Goal: Task Accomplishment & Management: Manage account settings

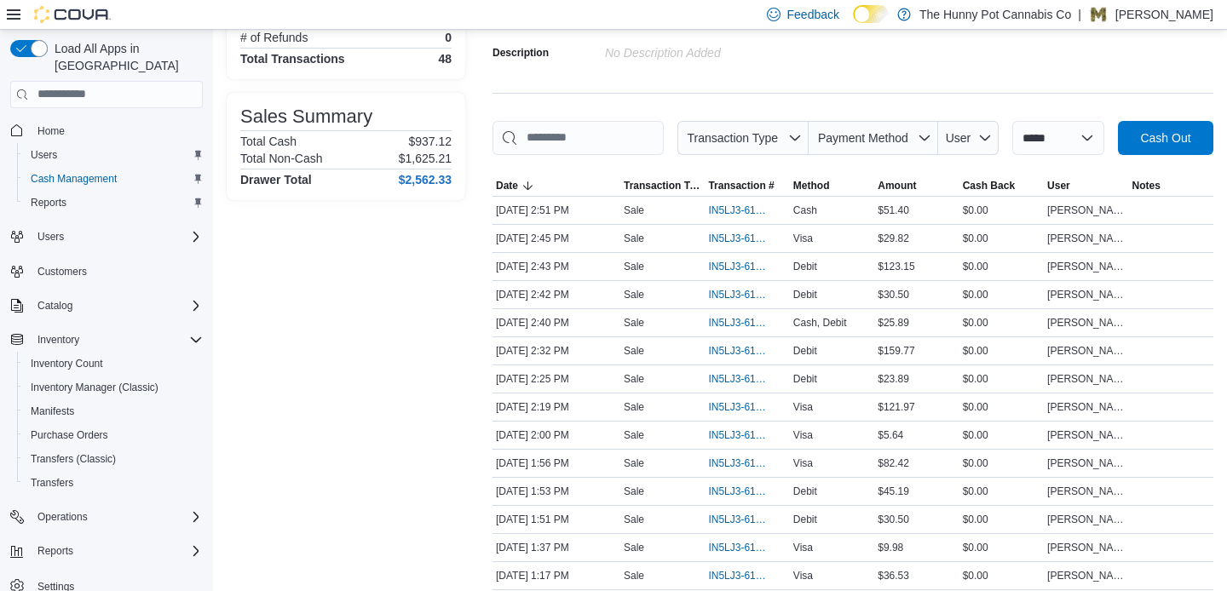
scroll to position [204, 0]
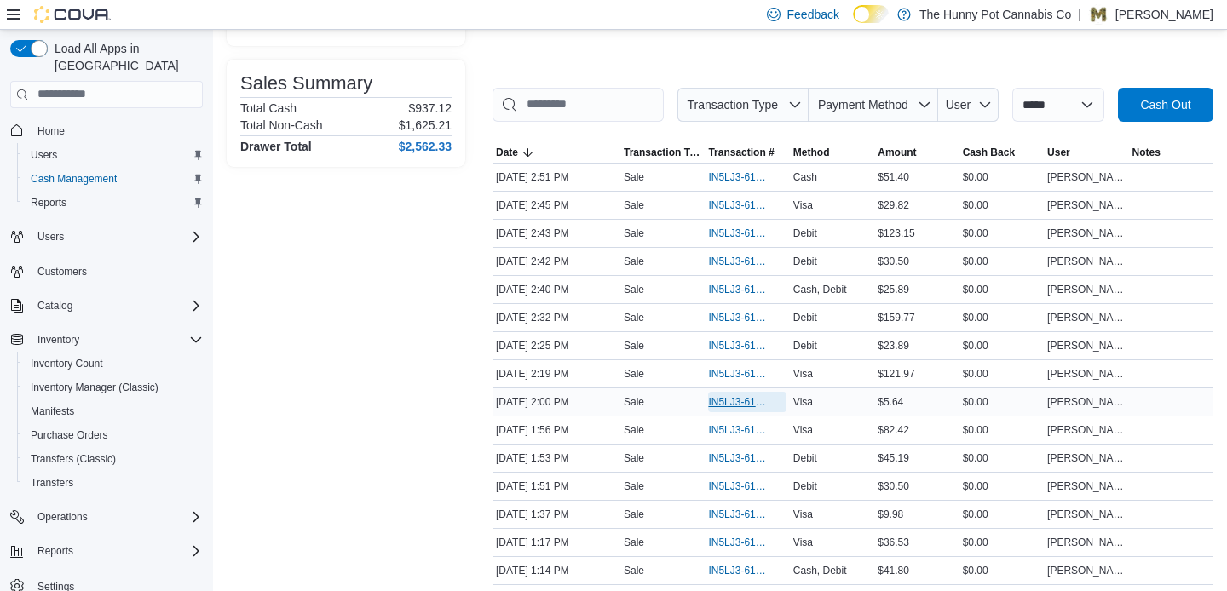
click at [731, 409] on span "IN5LJ3-6148828" at bounding box center [738, 402] width 60 height 14
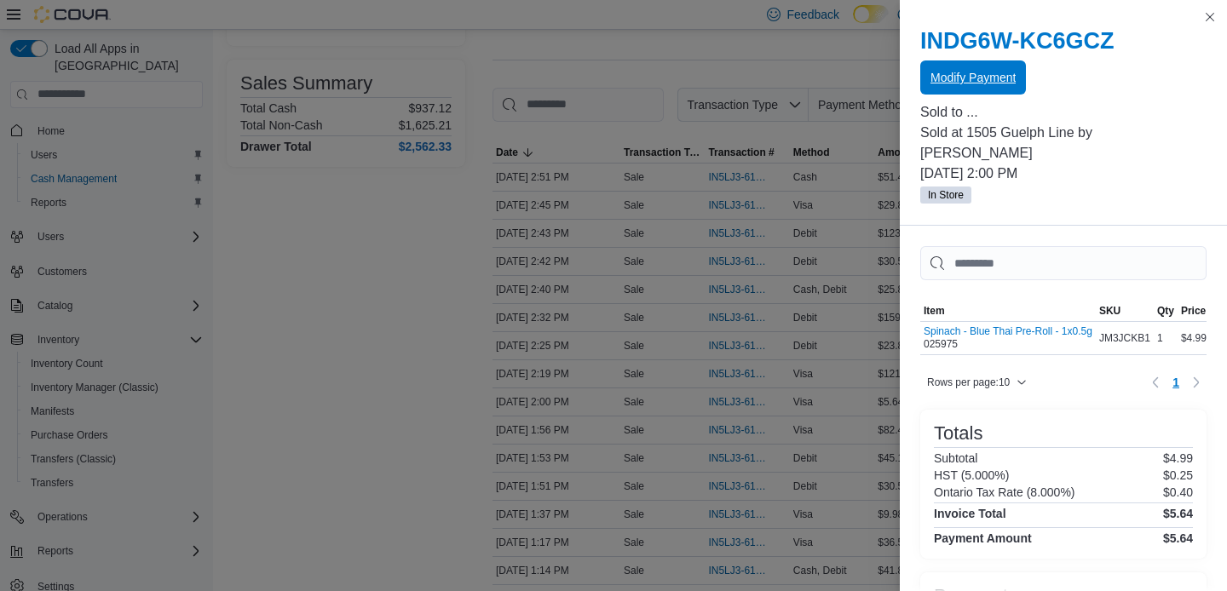
click at [973, 88] on span "Modify Payment" at bounding box center [972, 77] width 85 height 34
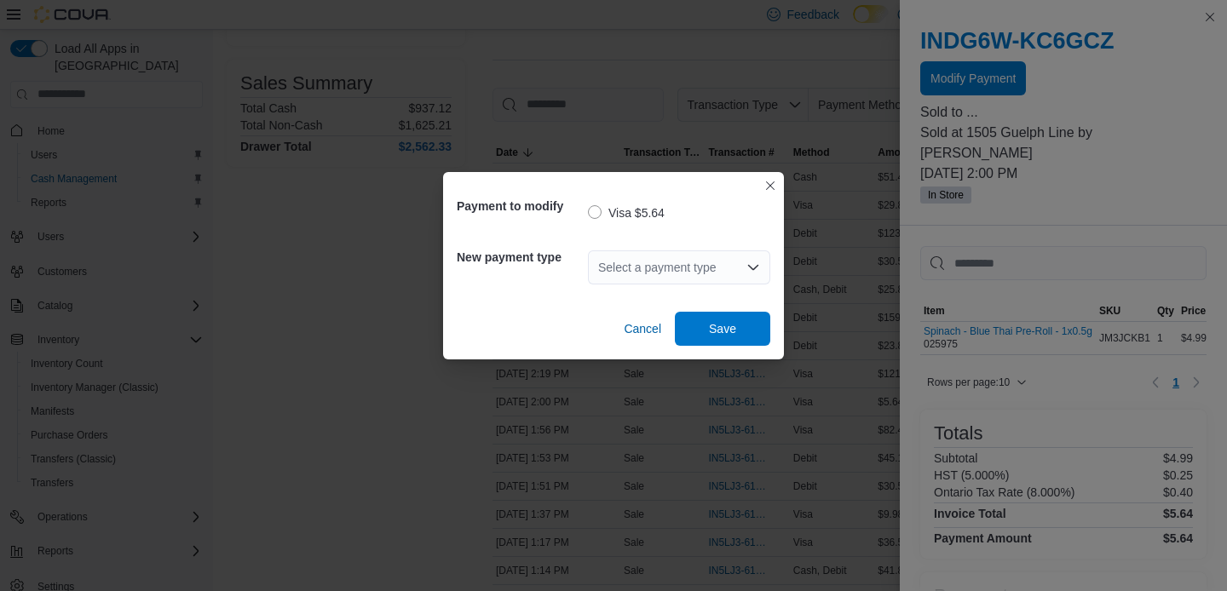
click at [712, 269] on div "Select a payment type" at bounding box center [679, 267] width 182 height 34
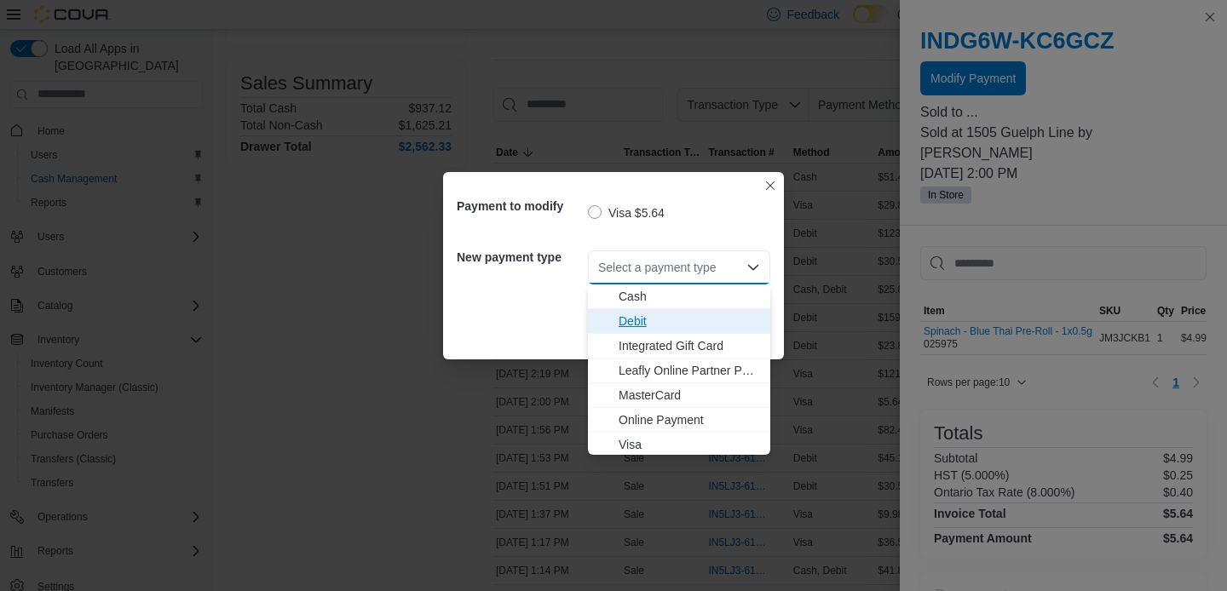
click at [676, 325] on span "Debit" at bounding box center [689, 321] width 141 height 17
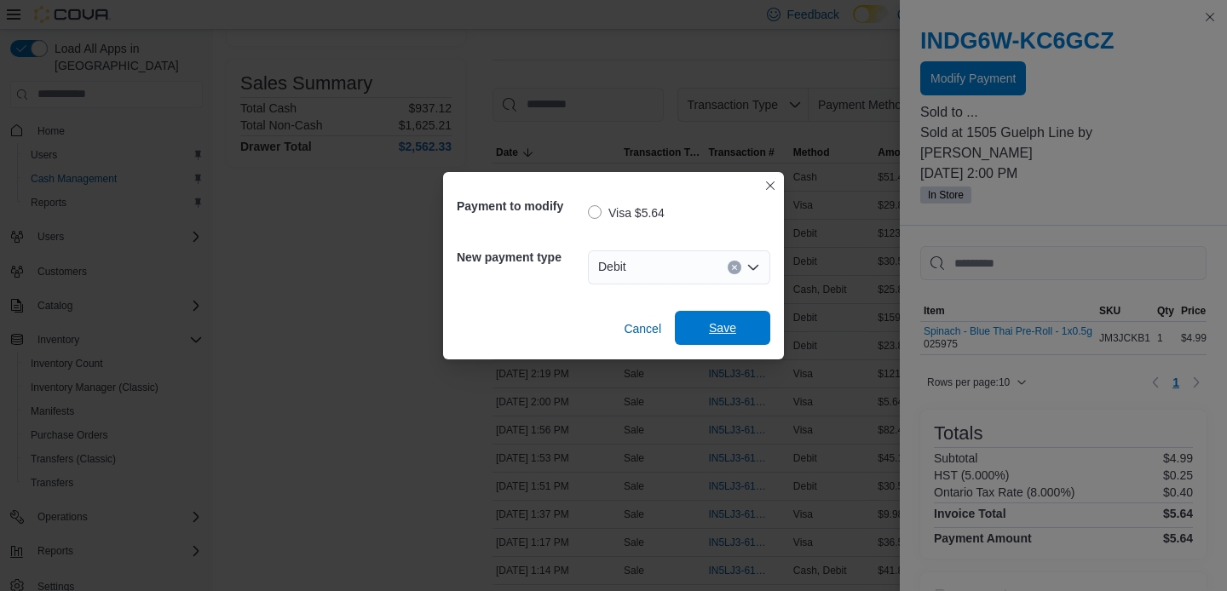
click at [727, 326] on span "Save" at bounding box center [722, 328] width 27 height 17
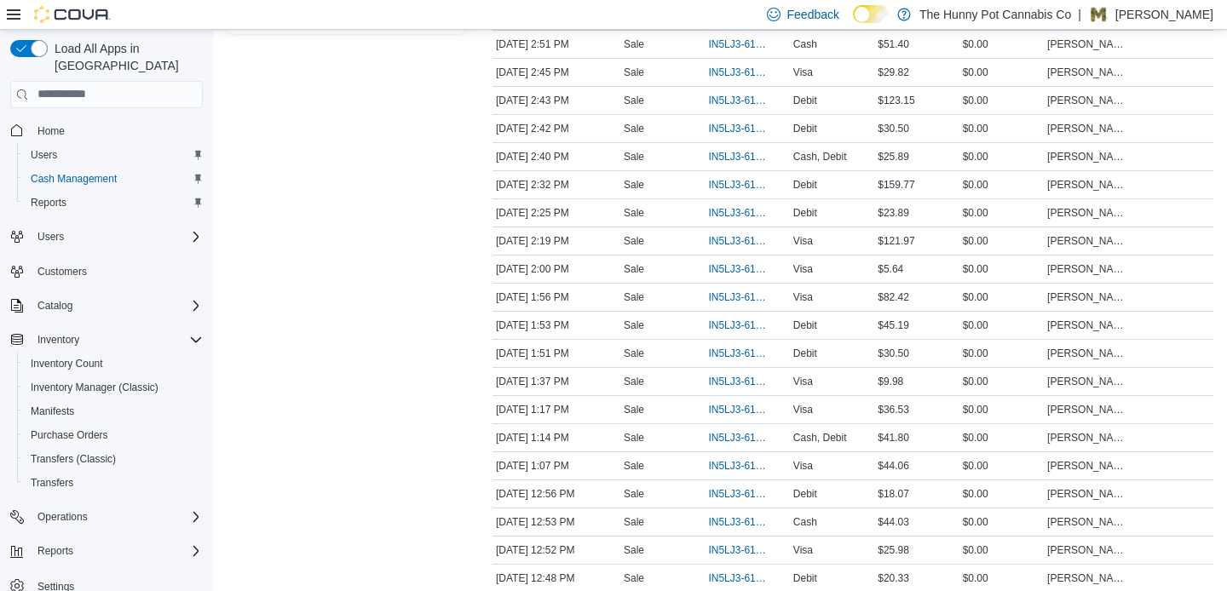
scroll to position [341, 0]
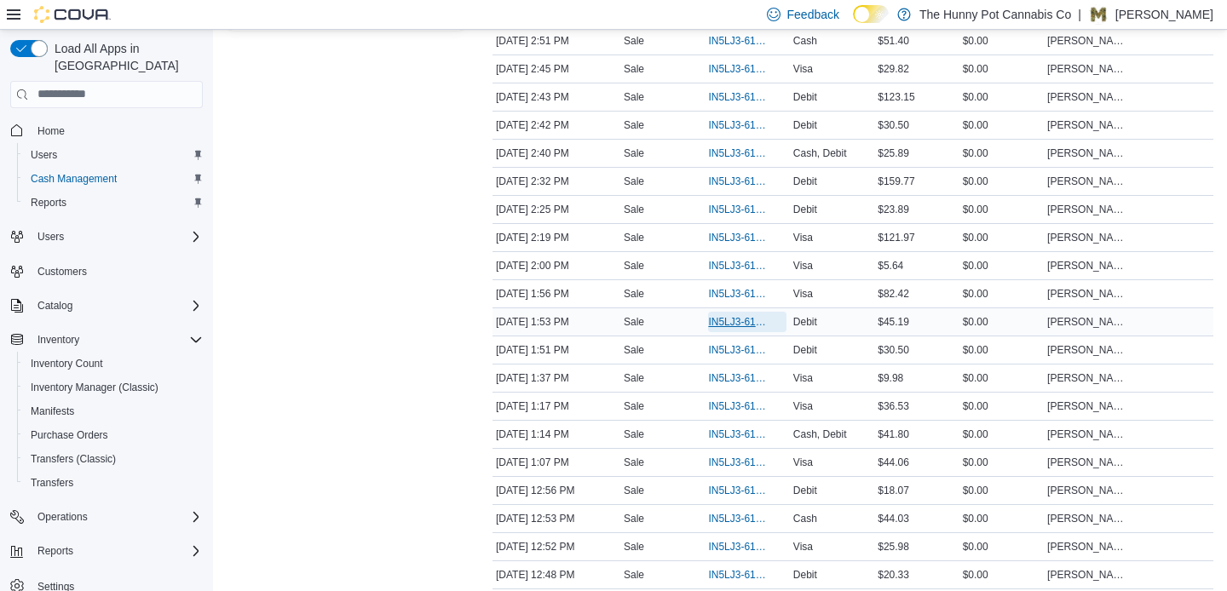
click at [720, 329] on span "IN5LJ3-6148772" at bounding box center [738, 322] width 60 height 14
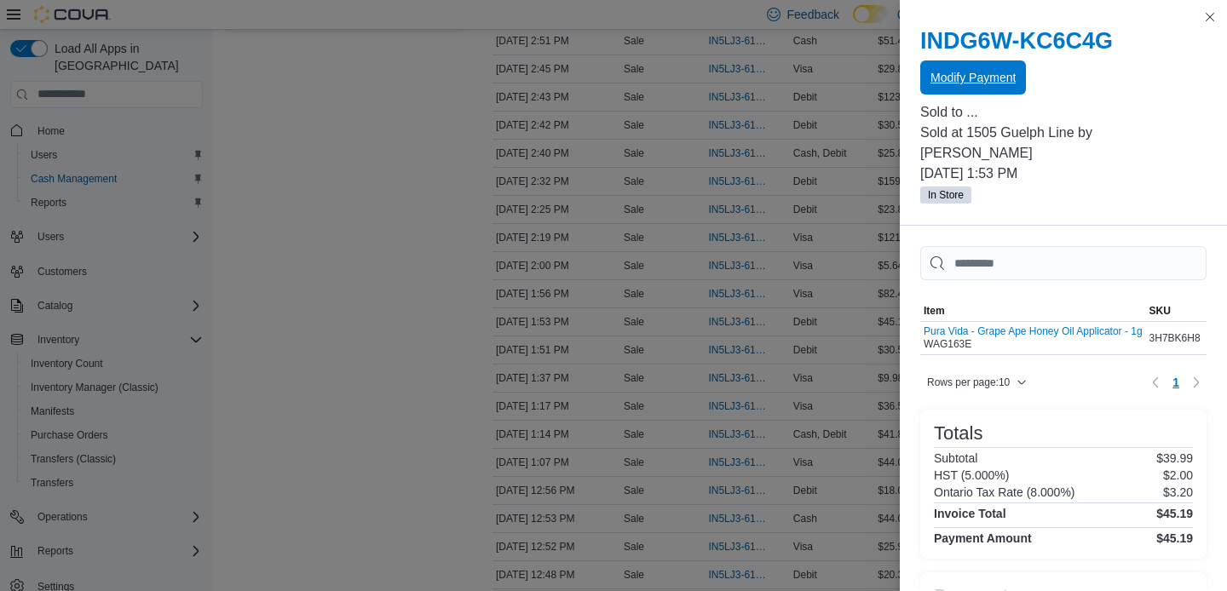
click at [992, 87] on span "Modify Payment" at bounding box center [972, 77] width 85 height 34
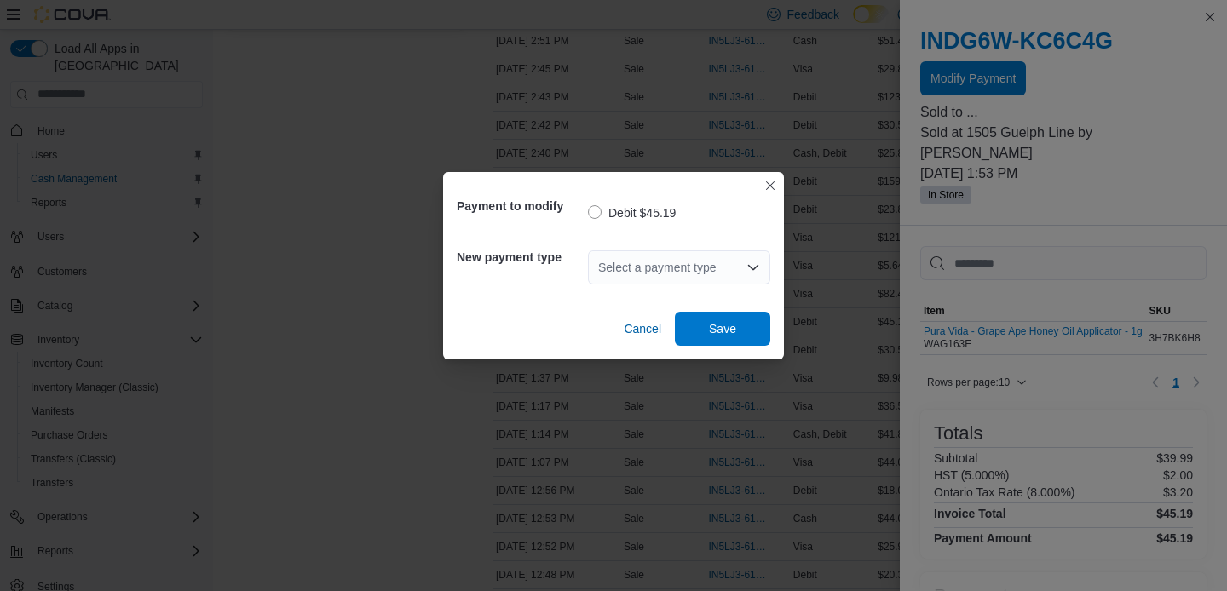
click at [690, 271] on div "Select a payment type" at bounding box center [679, 267] width 182 height 34
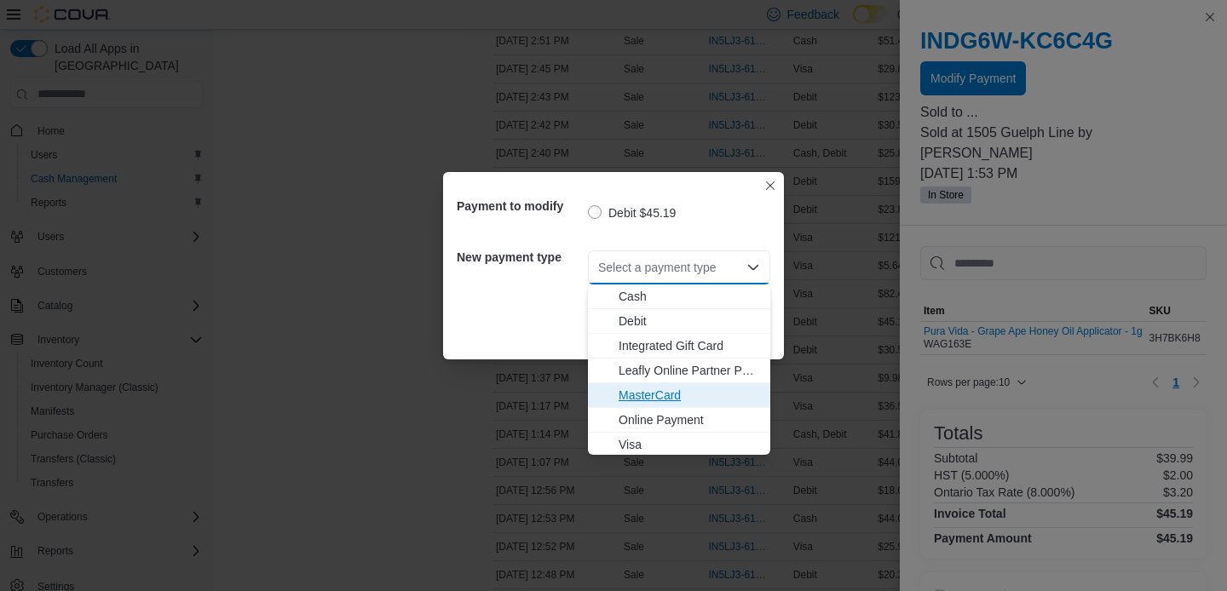
click at [672, 392] on span "MasterCard" at bounding box center [689, 395] width 141 height 17
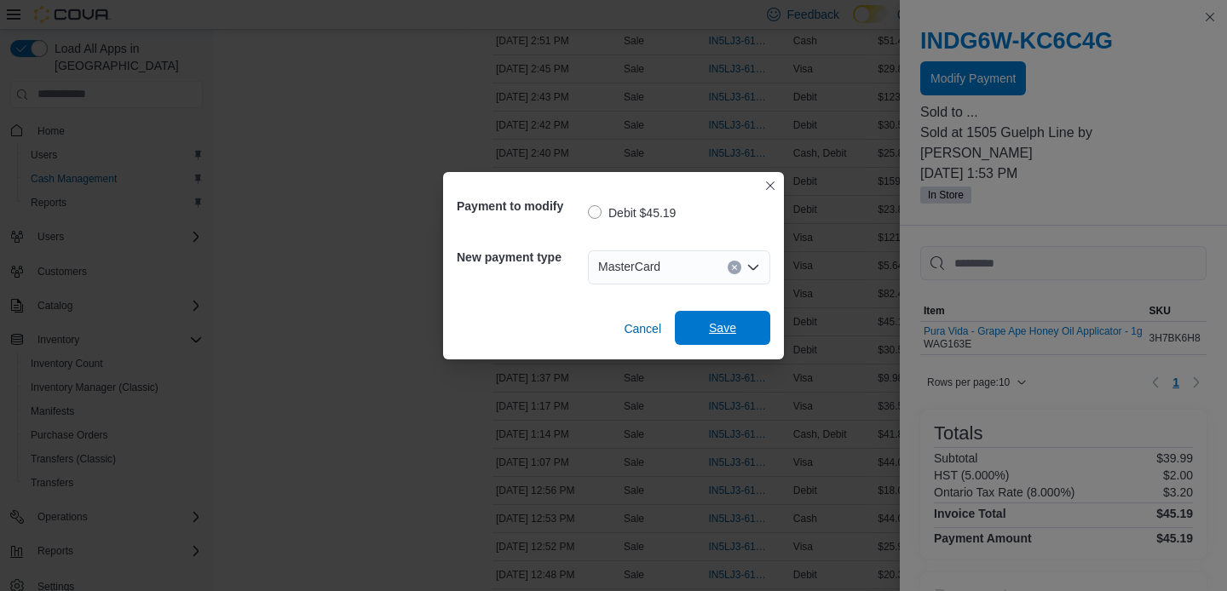
click at [723, 335] on span "Save" at bounding box center [722, 328] width 27 height 17
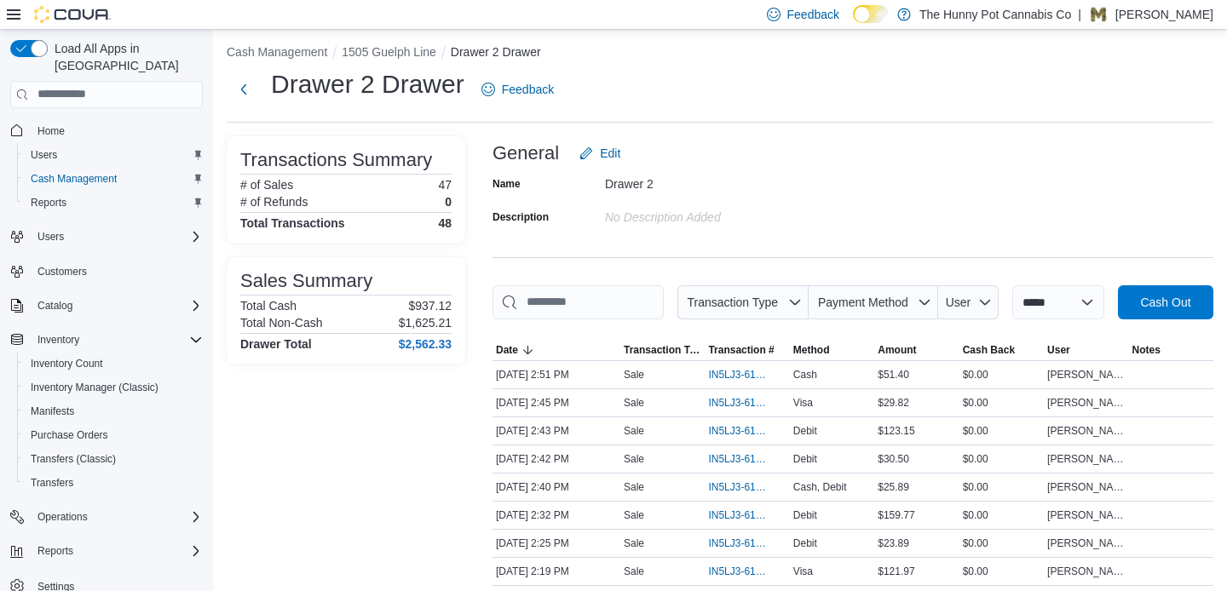
scroll to position [0, 0]
